Goal: Obtain resource: Download file/media

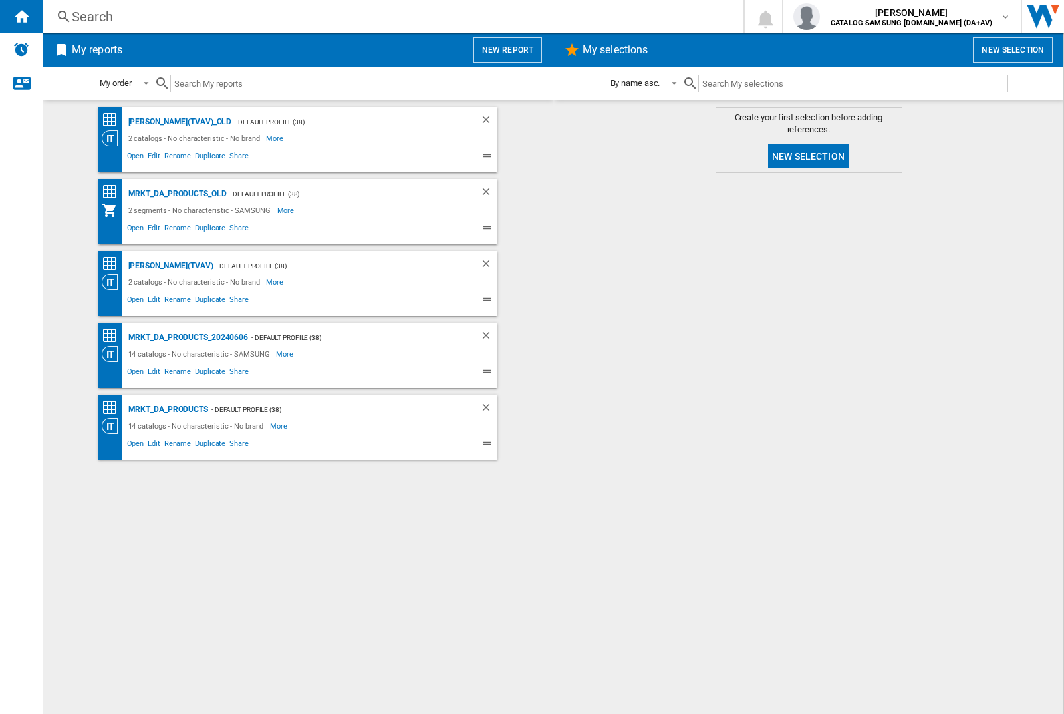
click at [168, 409] on div "MRKT_DA_PRODUCTS" at bounding box center [166, 409] width 83 height 17
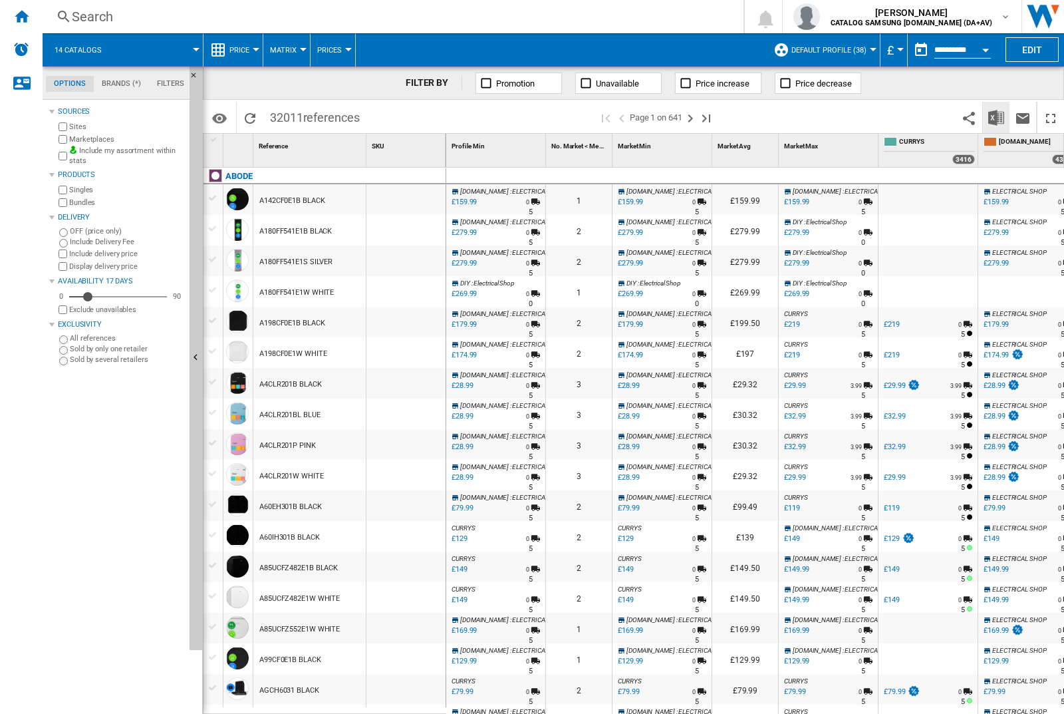
click at [996, 116] on img "Download in Excel" at bounding box center [997, 118] width 16 height 16
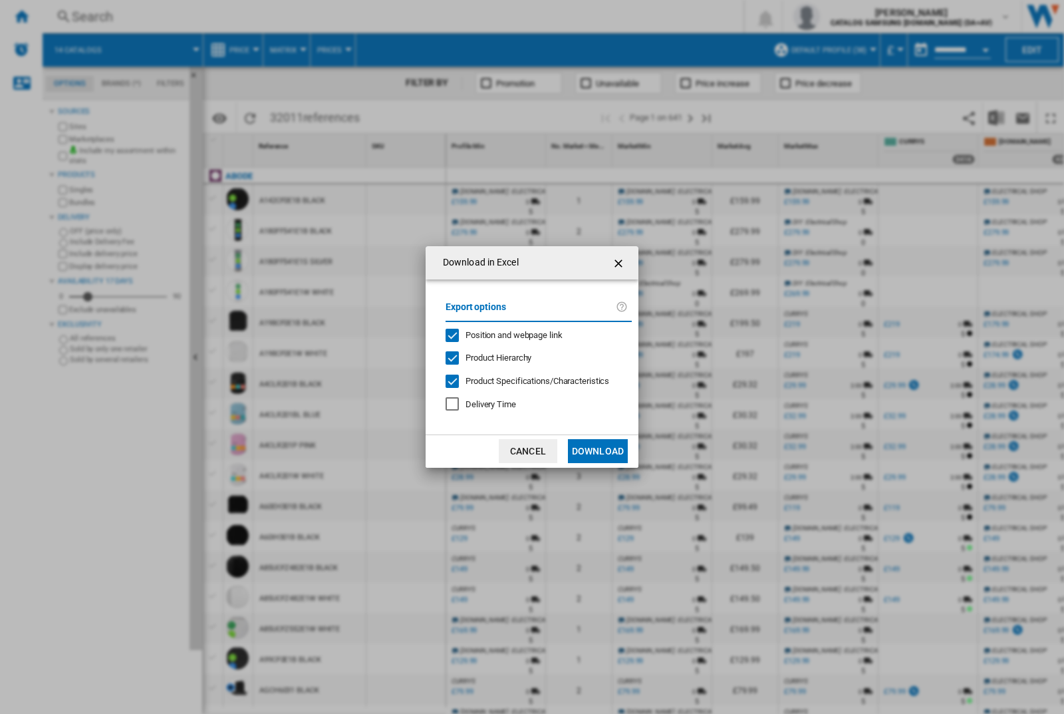
click at [505, 334] on span "Position and webpage link" at bounding box center [514, 335] width 97 height 10
click at [598, 451] on button "Download" at bounding box center [598, 451] width 60 height 24
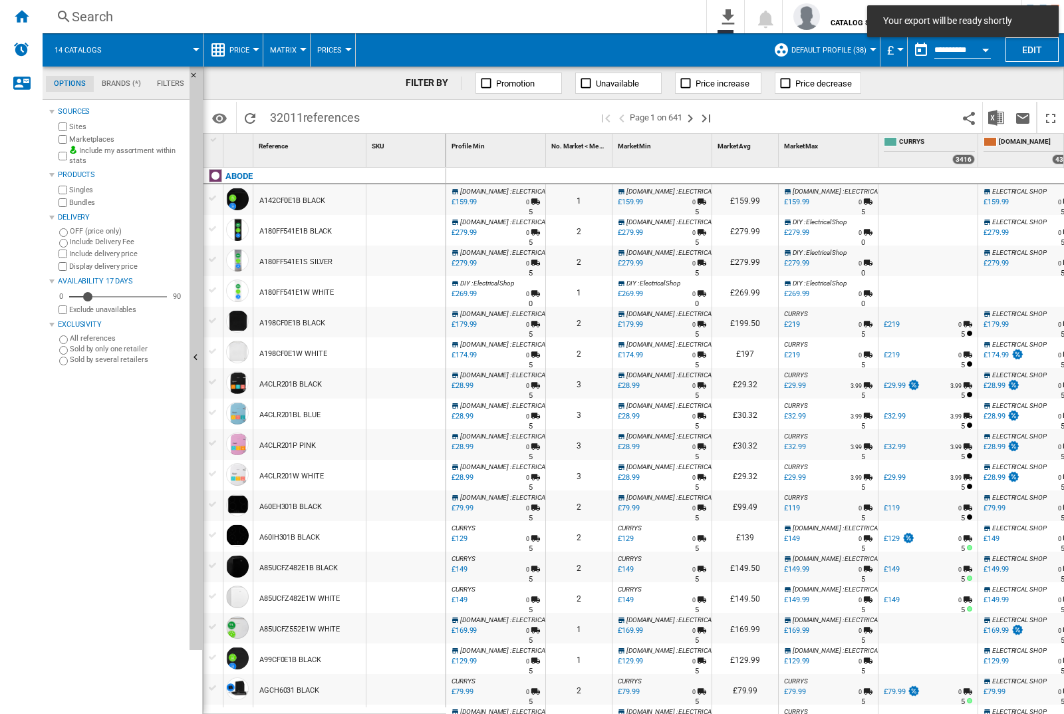
click at [999, 92] on div "FILTER BY Promotion Unavailable Price increase Price decrease" at bounding box center [634, 83] width 862 height 33
